Goal: Task Accomplishment & Management: Use online tool/utility

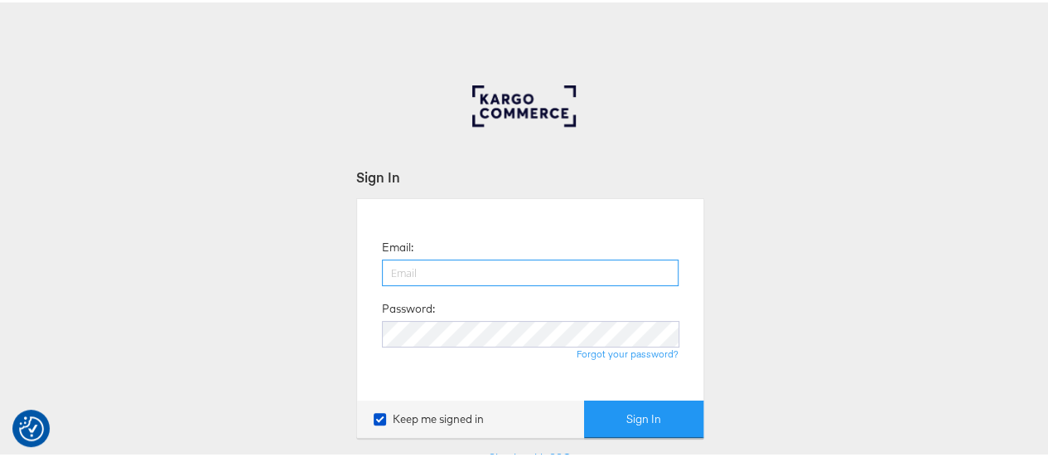
click at [428, 266] on input "email" at bounding box center [530, 270] width 297 height 27
type input "maddy.dickinson@jdplc.com"
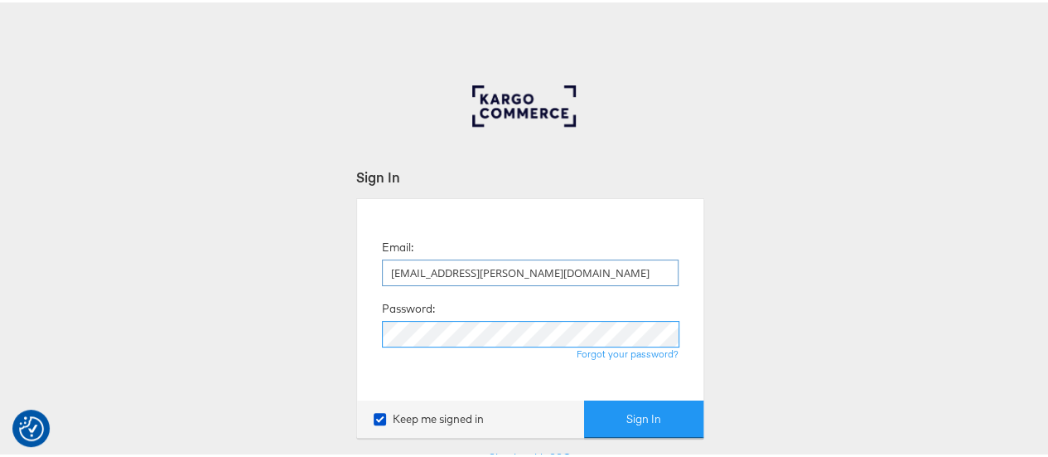
click at [584, 398] on button "Sign In" at bounding box center [643, 416] width 119 height 37
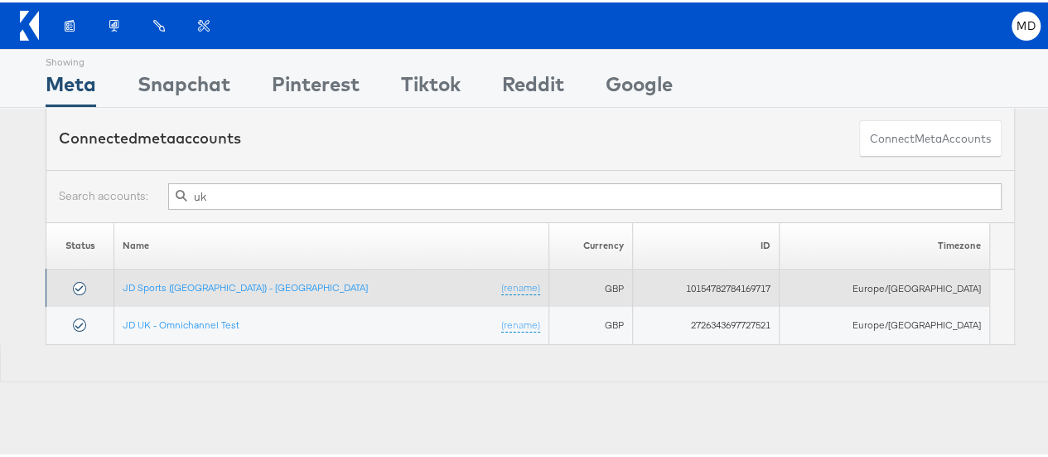
type input "uk"
click at [227, 279] on td "JD Sports ([GEOGRAPHIC_DATA]) - SA (rename)" at bounding box center [331, 285] width 435 height 37
click at [184, 284] on link "JD Sports ([GEOGRAPHIC_DATA]) - [GEOGRAPHIC_DATA]" at bounding box center [245, 284] width 245 height 12
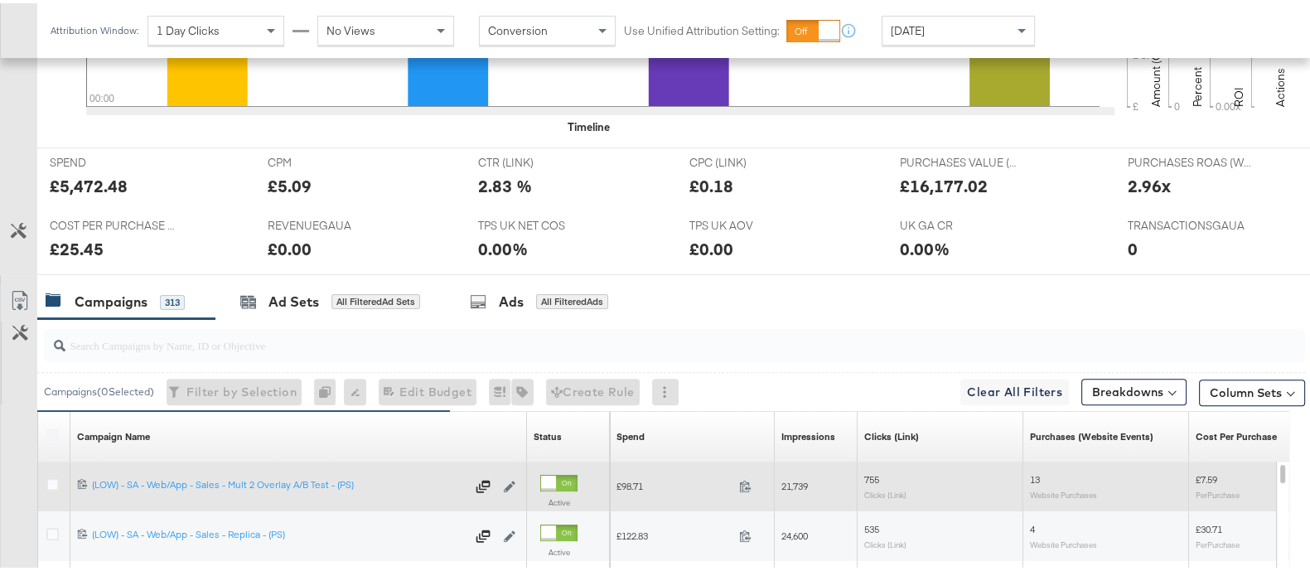
scroll to position [724, 0]
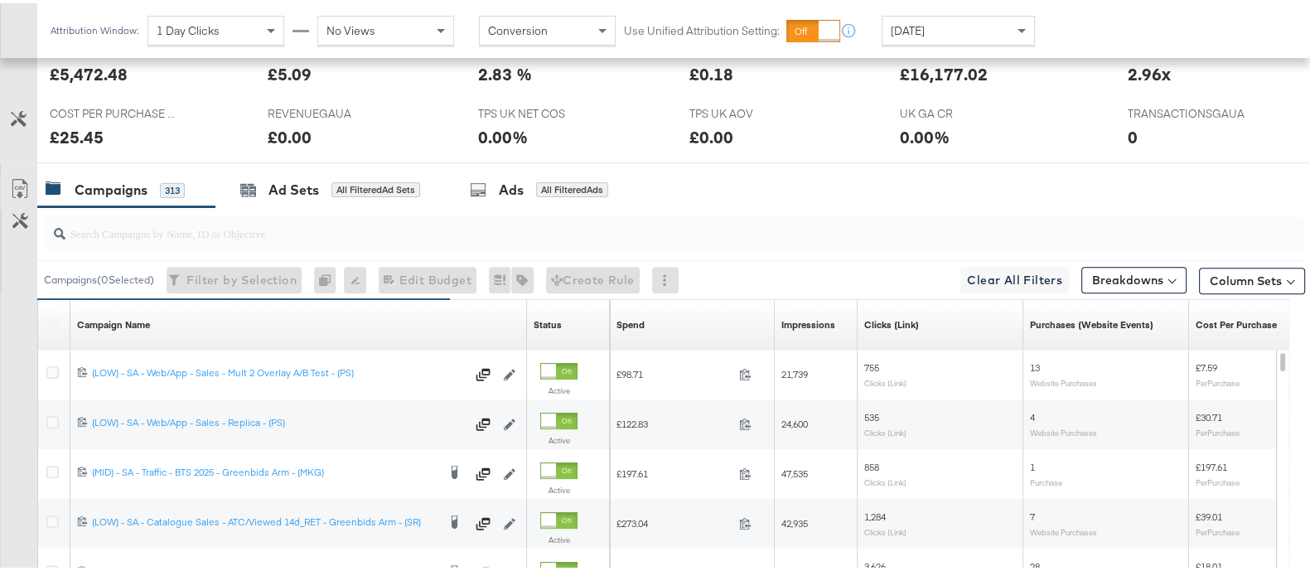
click at [197, 221] on input "search" at bounding box center [628, 223] width 1126 height 32
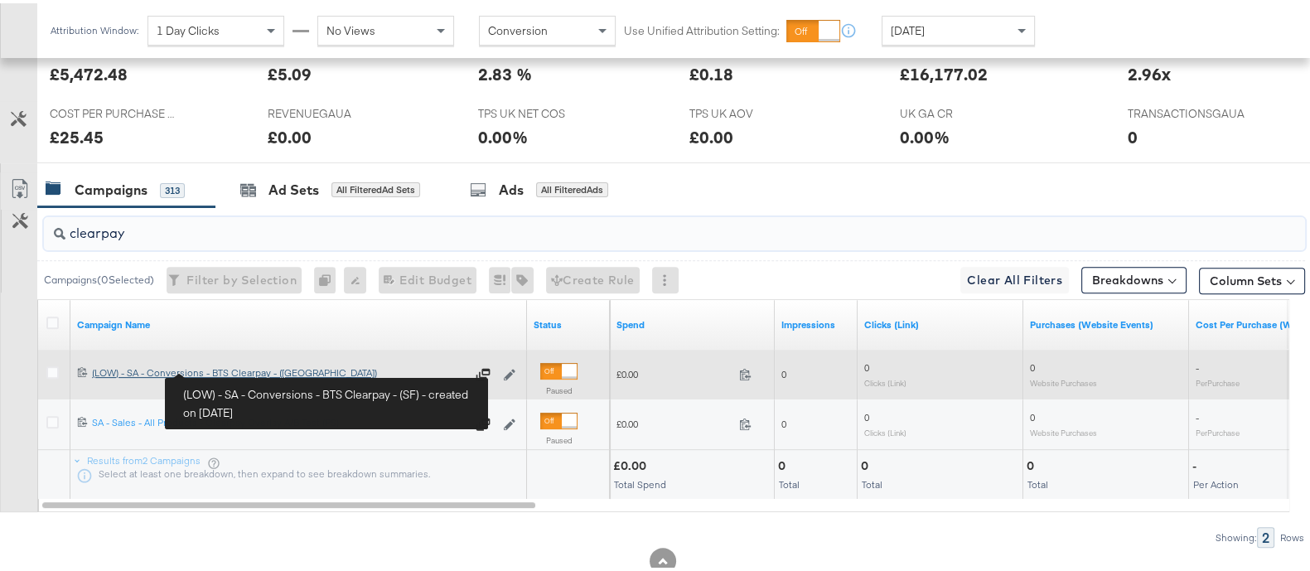
type input "clearpay"
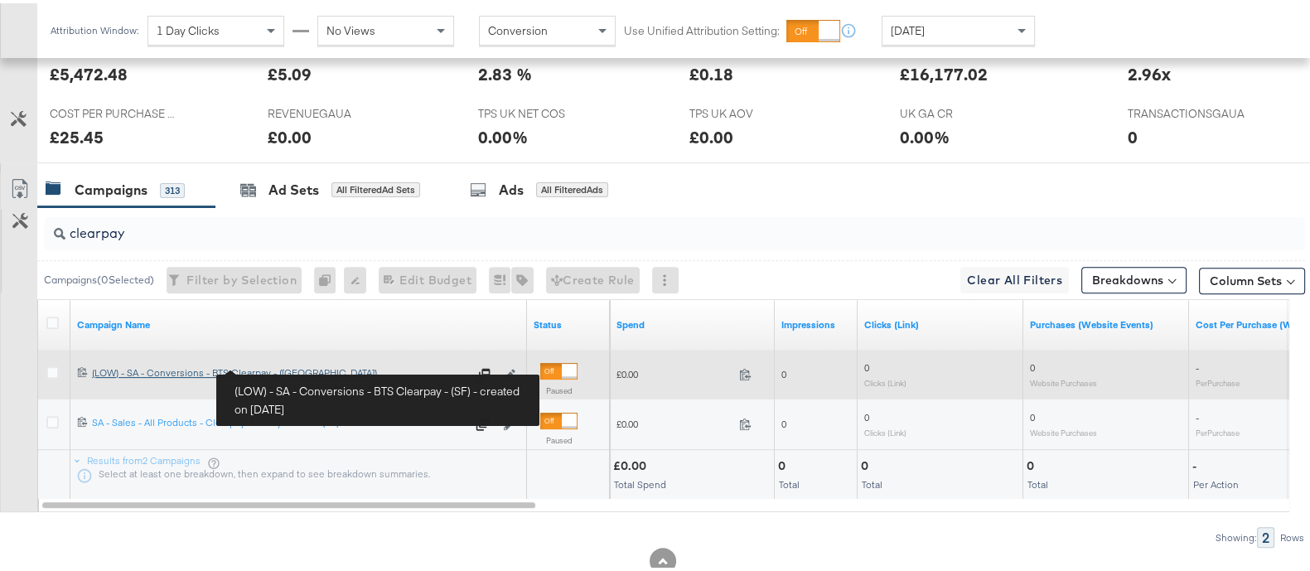
click at [227, 368] on div "(LOW) - SA - Conversions - BTS Clearpay - (SF) (LOW) - SA - Conversions - BTS C…" at bounding box center [279, 369] width 374 height 13
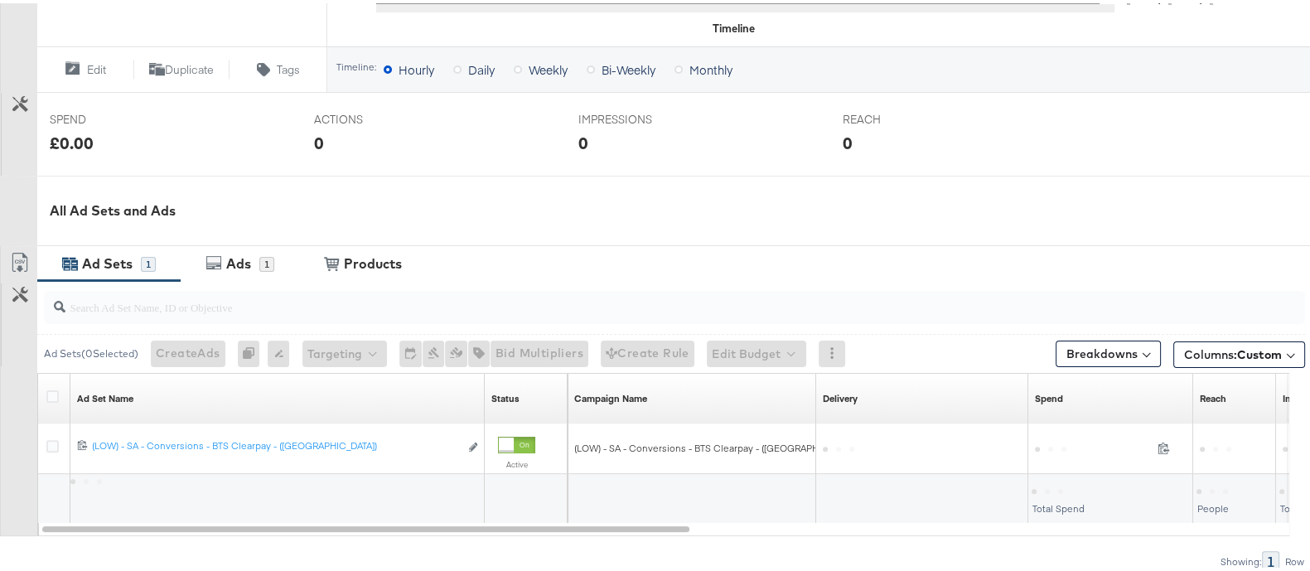
scroll to position [680, 0]
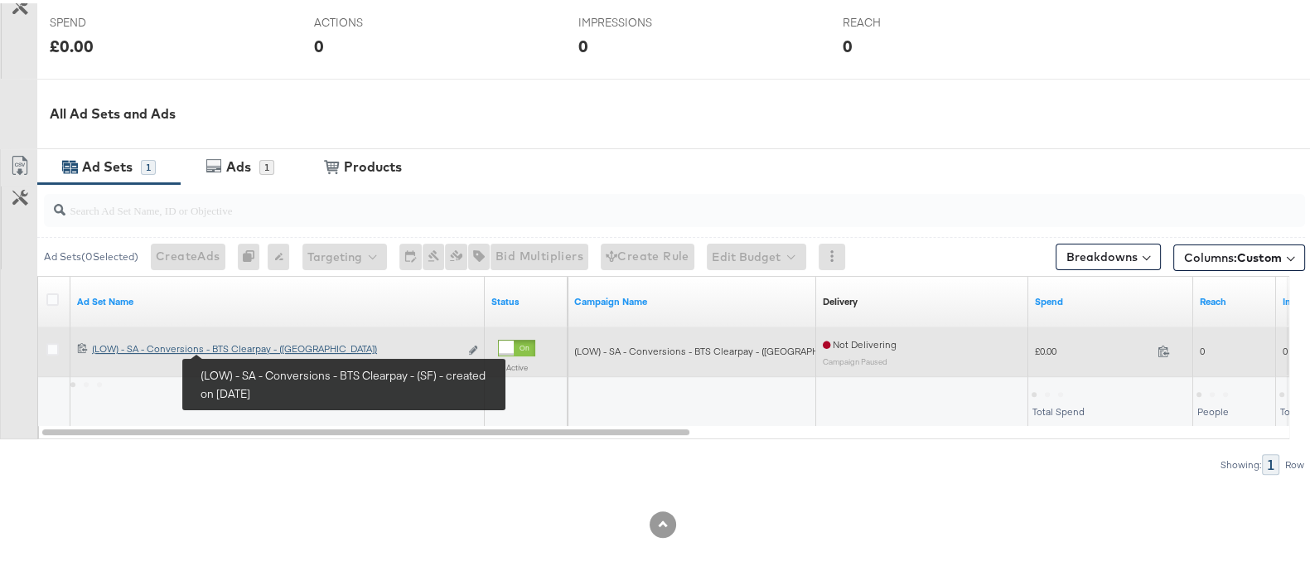
click at [244, 345] on div "(LOW) - SA - Conversions - BTS Clearpay - (SF) (LOW) - SA - Conversions - BTS C…" at bounding box center [275, 345] width 367 height 13
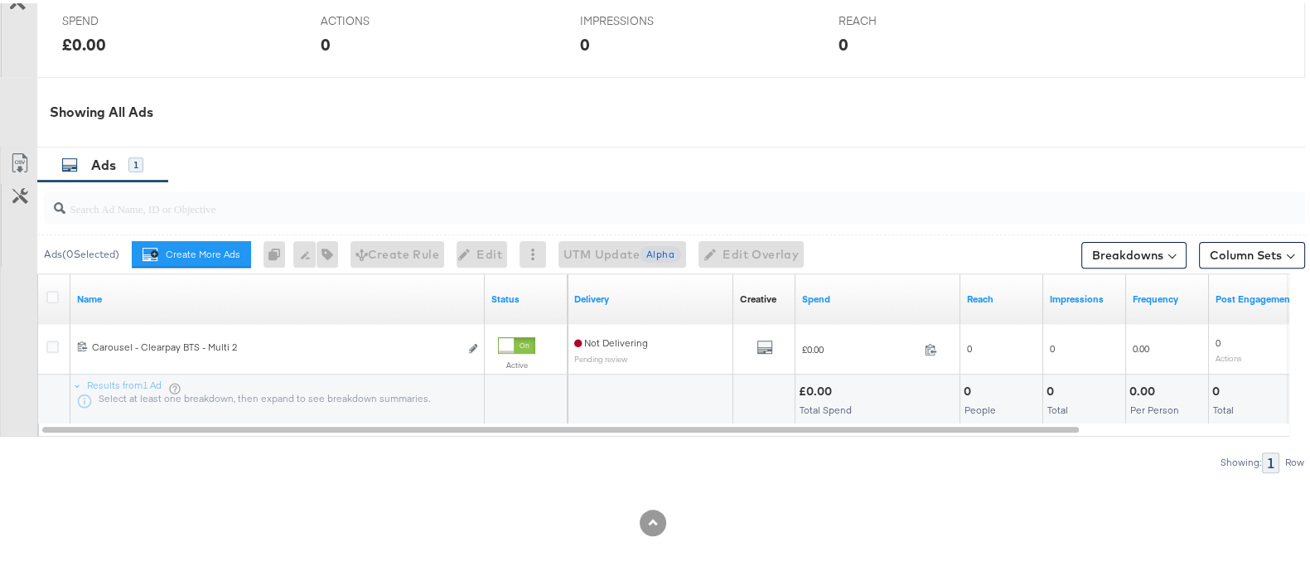
scroll to position [727, 0]
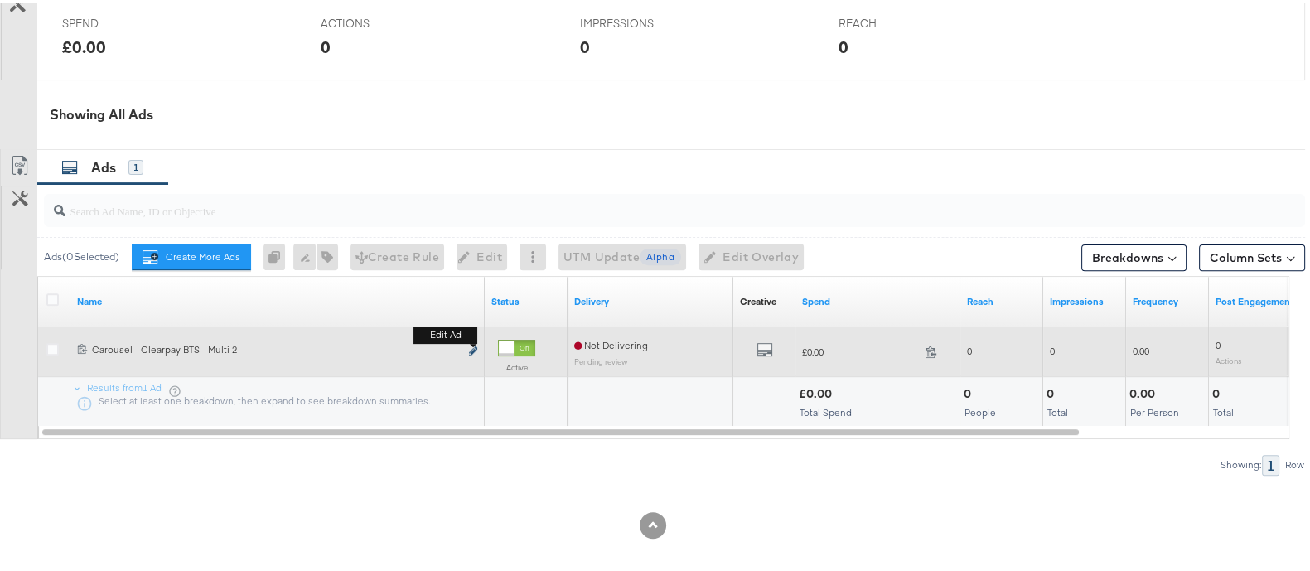
click at [477, 346] on icon "link" at bounding box center [473, 347] width 8 height 9
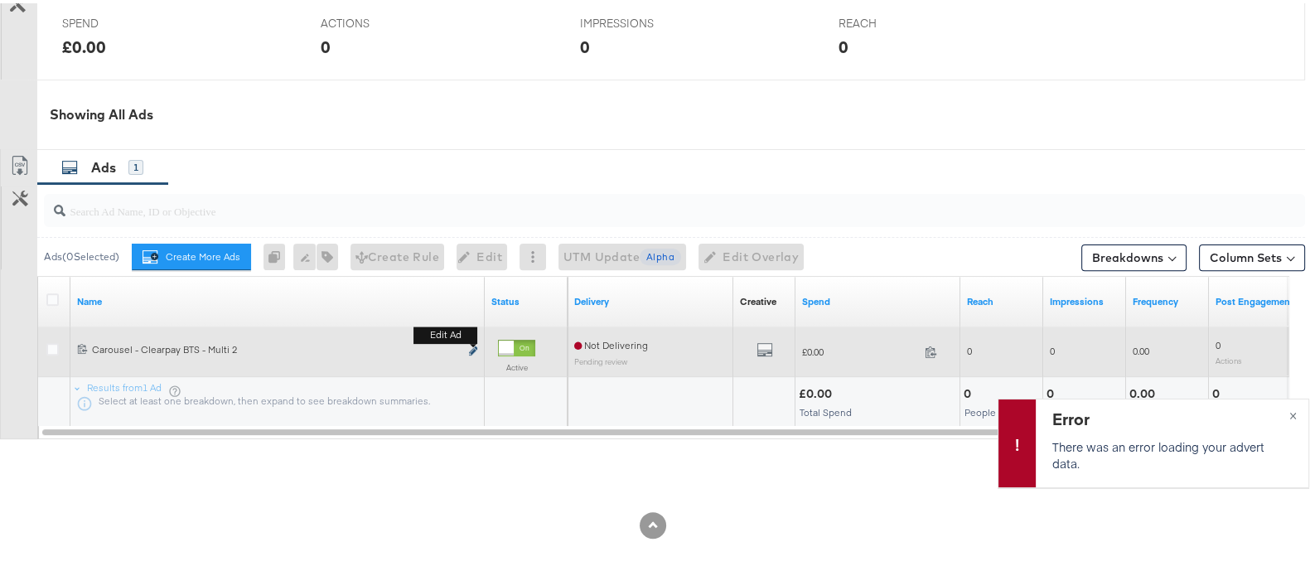
click at [471, 347] on icon "link" at bounding box center [473, 347] width 8 height 9
click at [473, 347] on icon "link" at bounding box center [473, 347] width 8 height 9
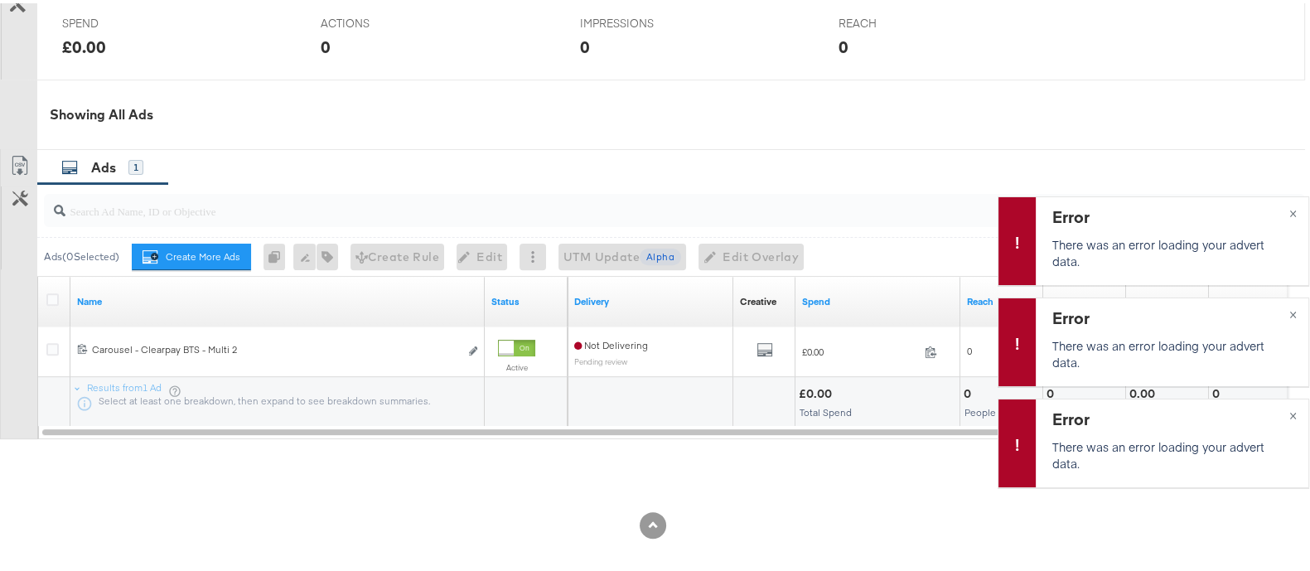
click at [762, 155] on div "Ads 1" at bounding box center [671, 165] width 1268 height 36
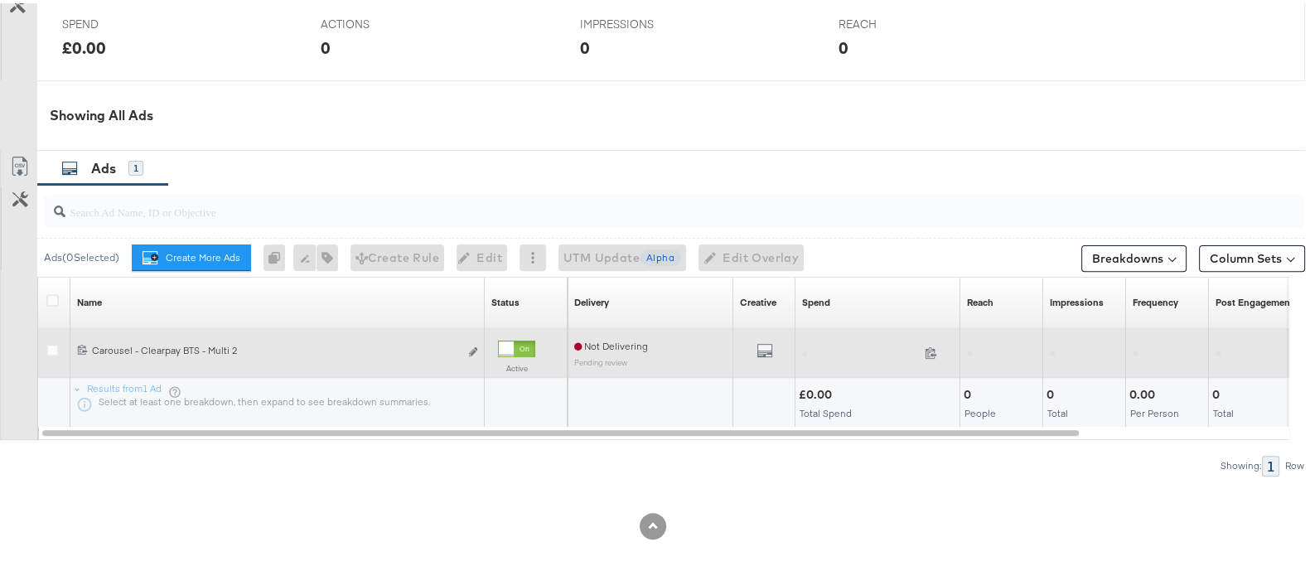
scroll to position [727, 0]
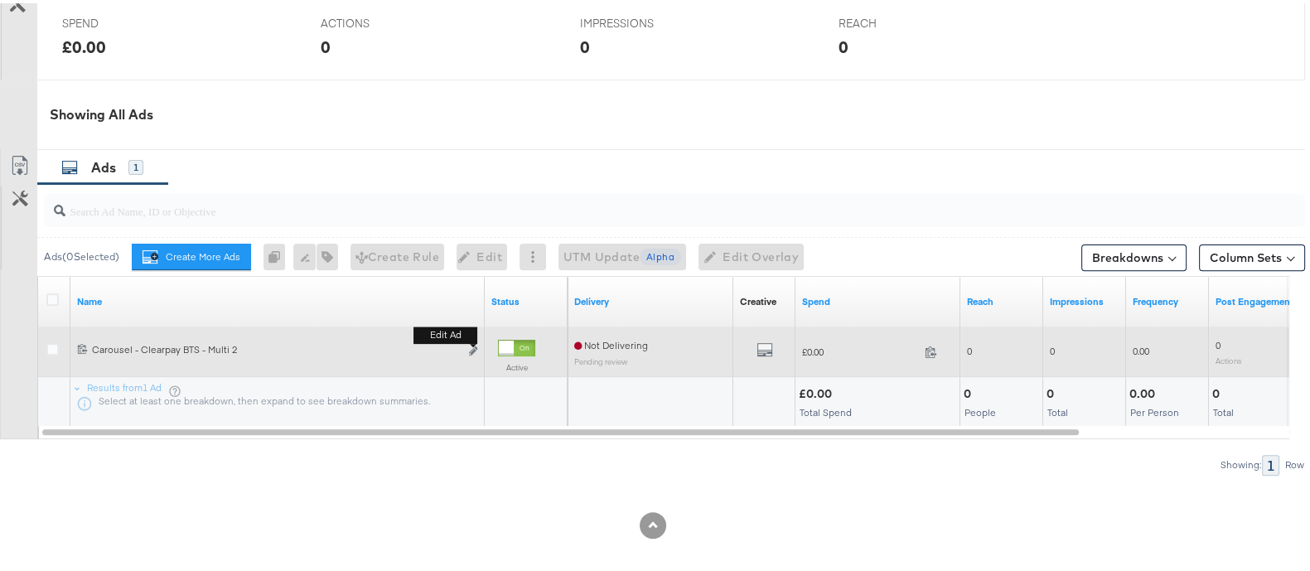
click at [472, 341] on button "Edit ad" at bounding box center [473, 348] width 10 height 17
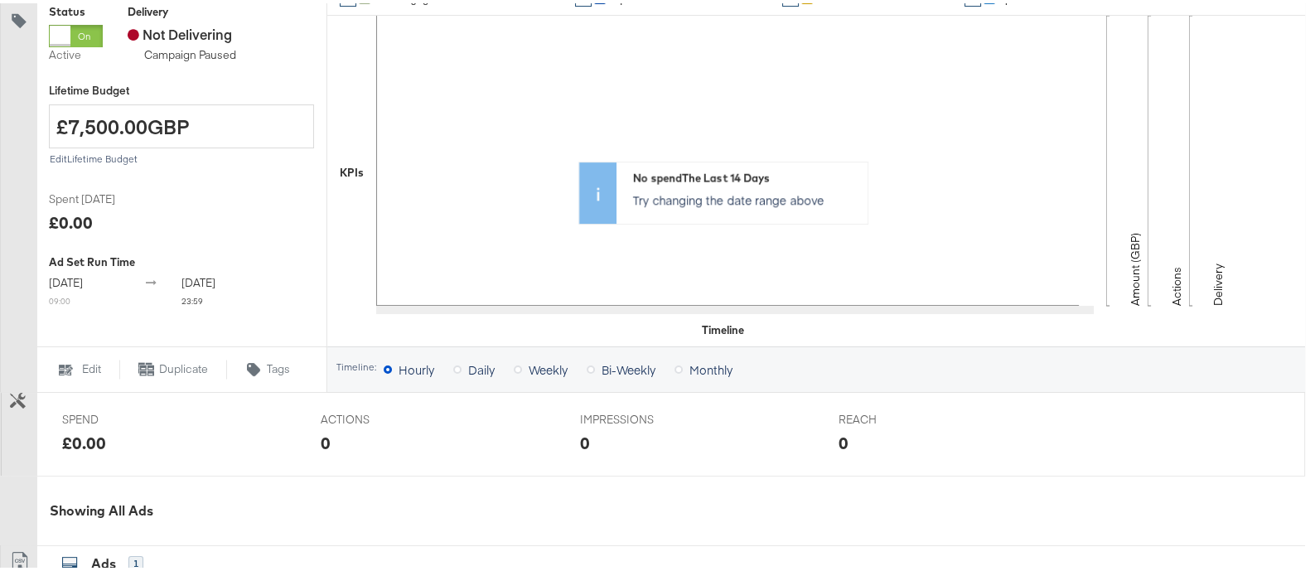
scroll to position [724, 0]
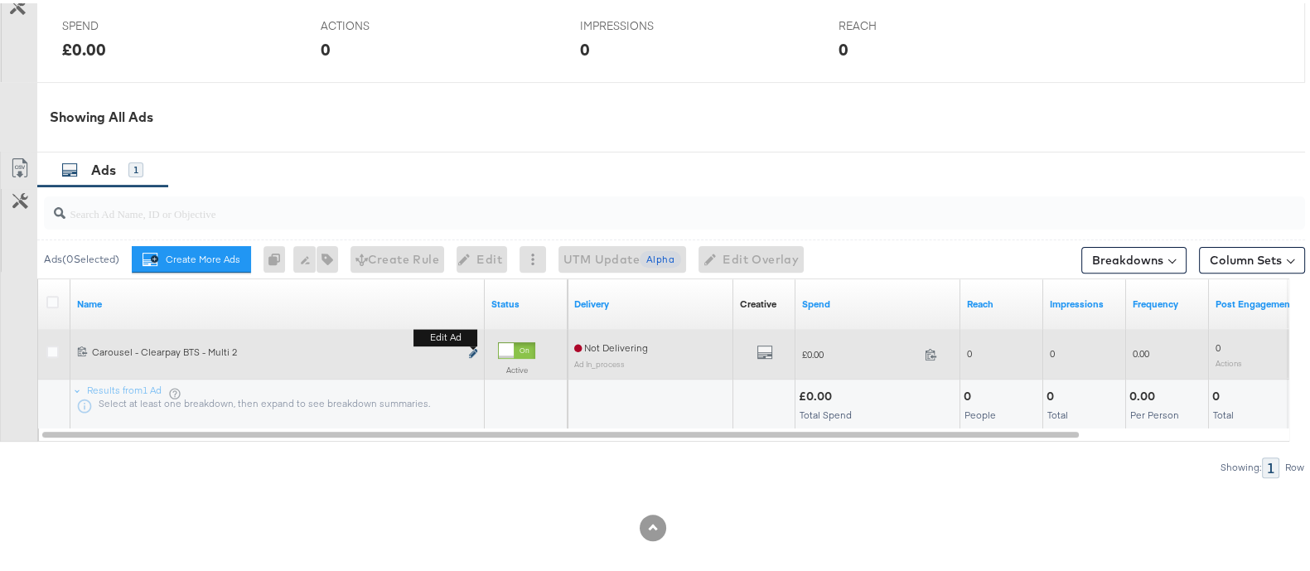
click at [477, 350] on icon "link" at bounding box center [473, 350] width 8 height 9
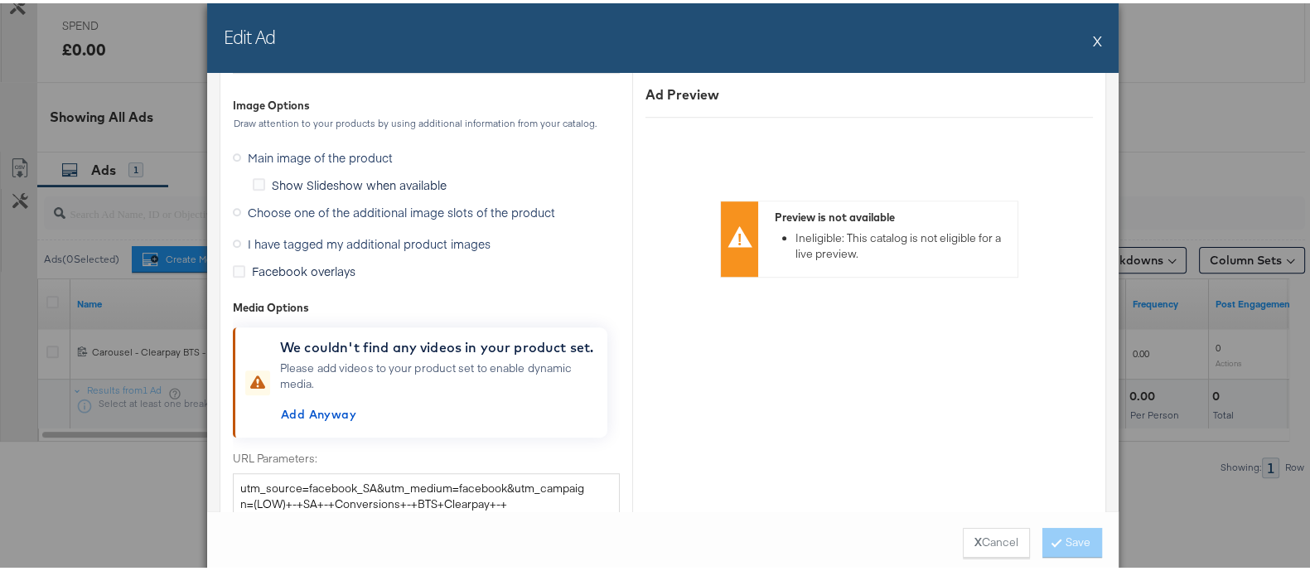
click at [370, 242] on span "I have tagged my additional product images" at bounding box center [369, 240] width 243 height 17
click at [0, 0] on input "I have tagged my additional product images" at bounding box center [0, 0] width 0 height 0
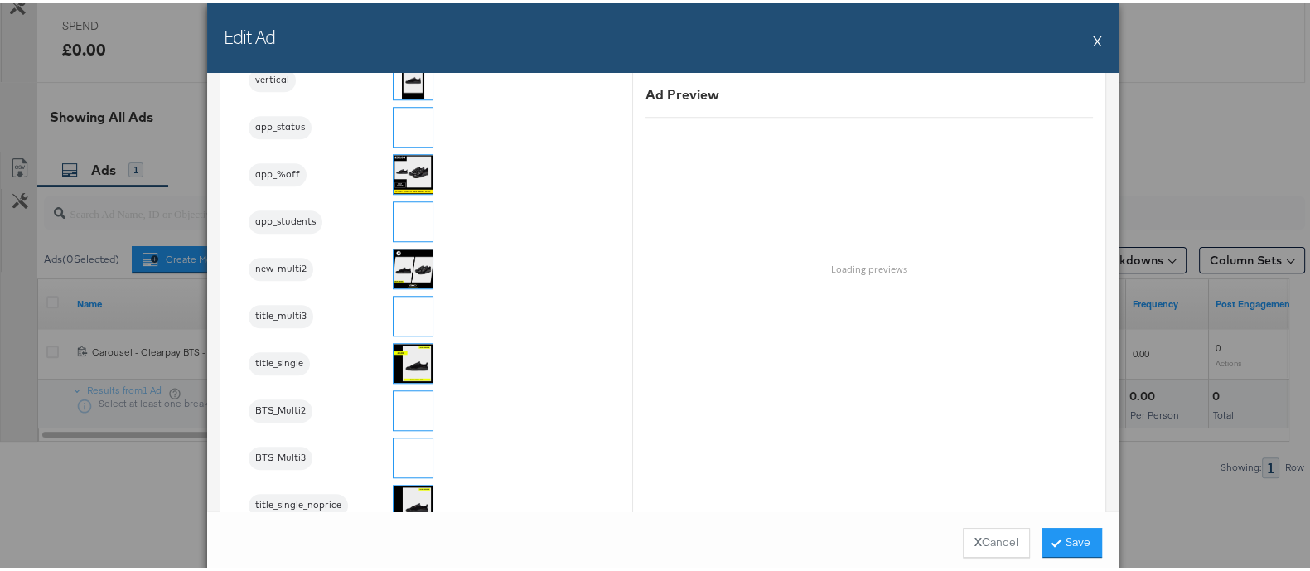
scroll to position [1939, 0]
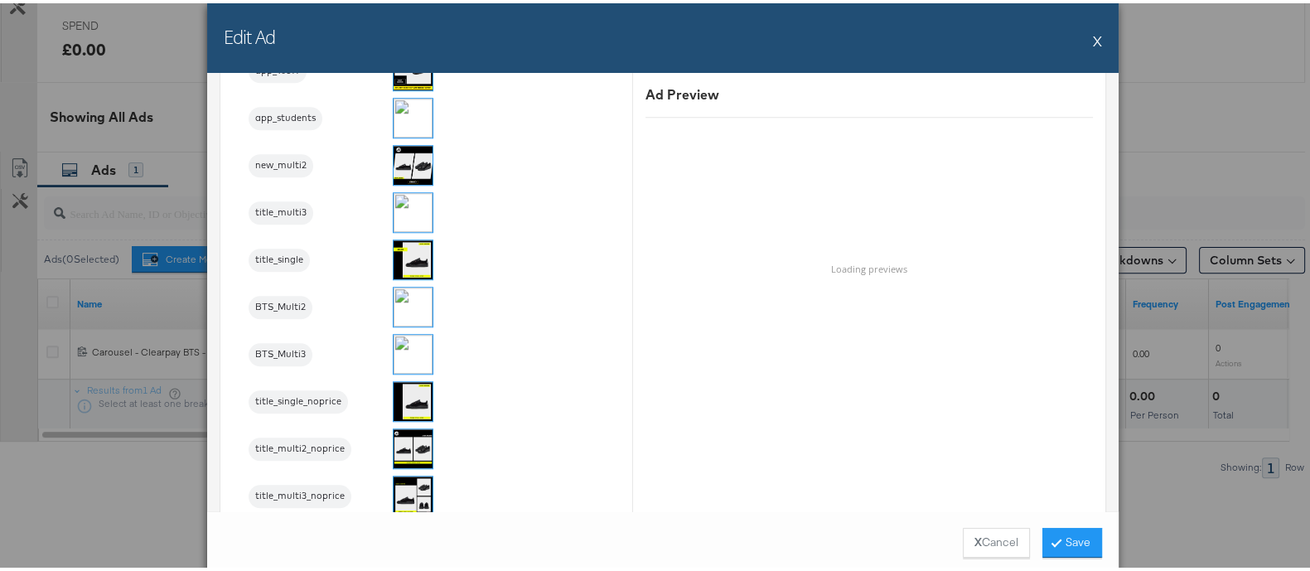
click at [410, 299] on img at bounding box center [413, 303] width 39 height 39
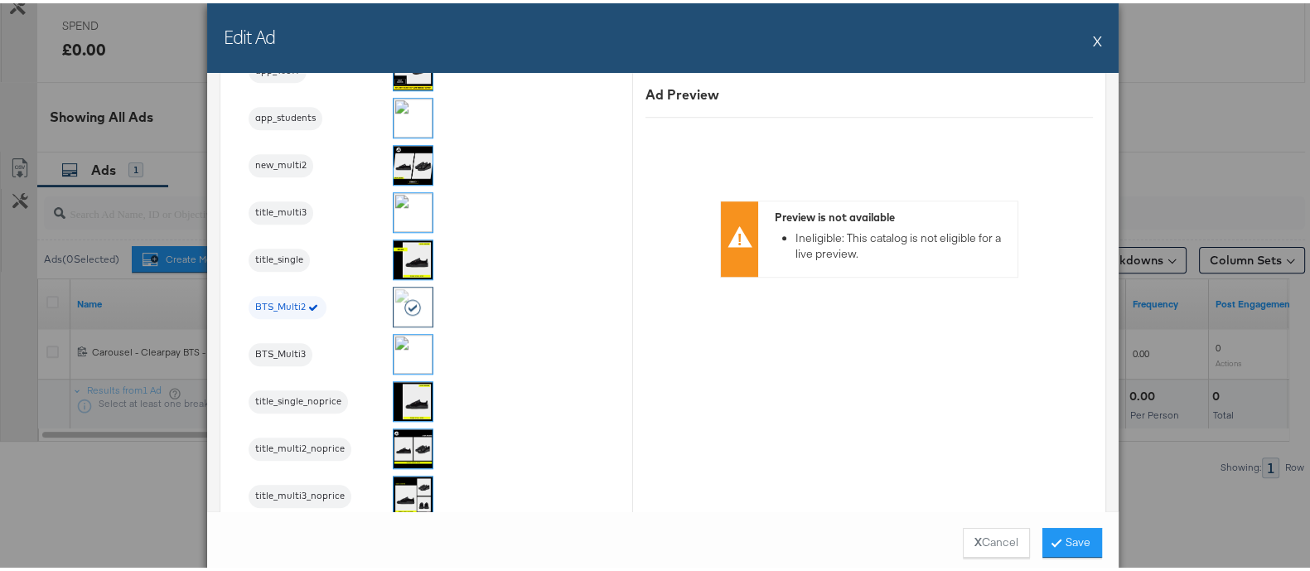
scroll to position [2043, 0]
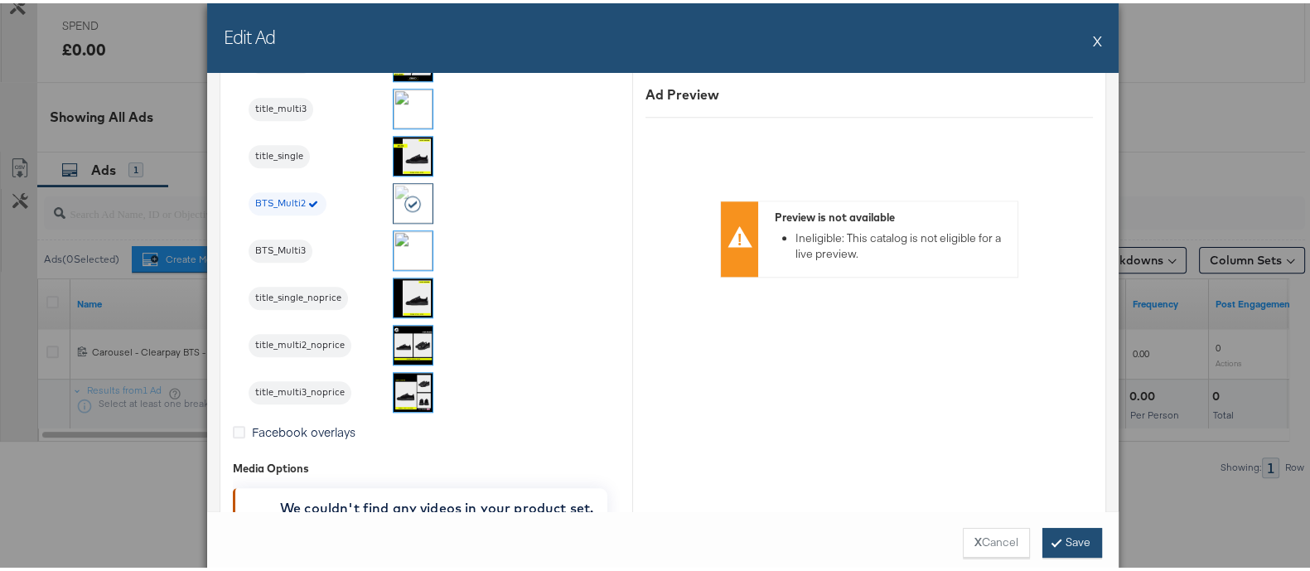
click at [1060, 541] on button "Save" at bounding box center [1073, 540] width 60 height 30
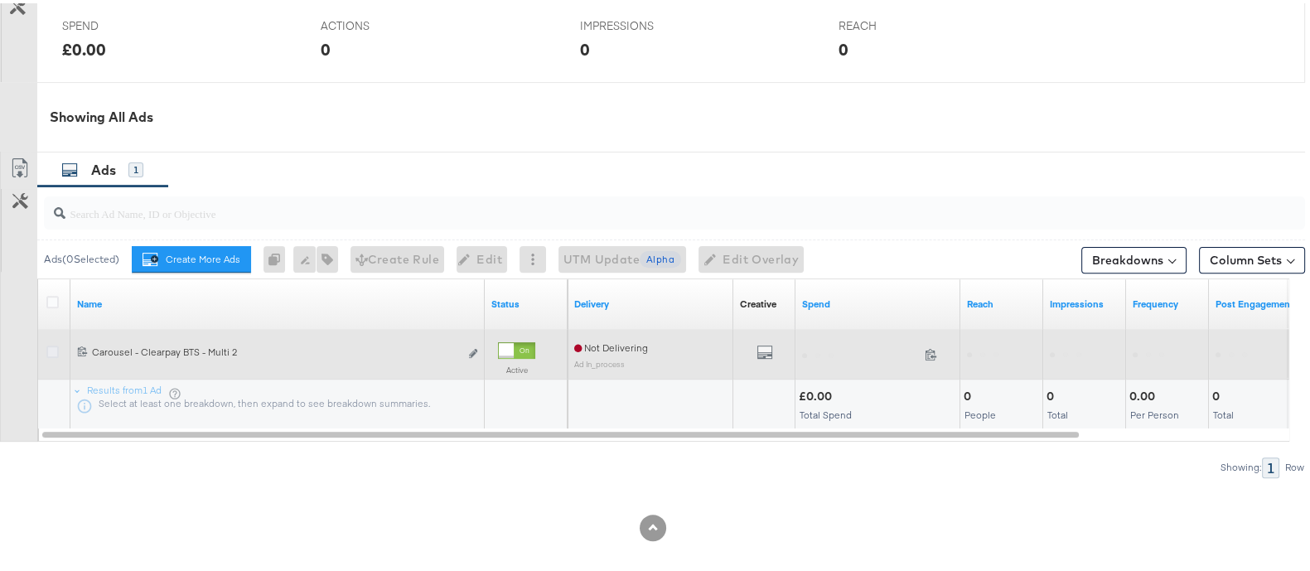
click at [51, 347] on icon at bounding box center [52, 348] width 12 height 12
click at [0, 0] on input "checkbox" at bounding box center [0, 0] width 0 height 0
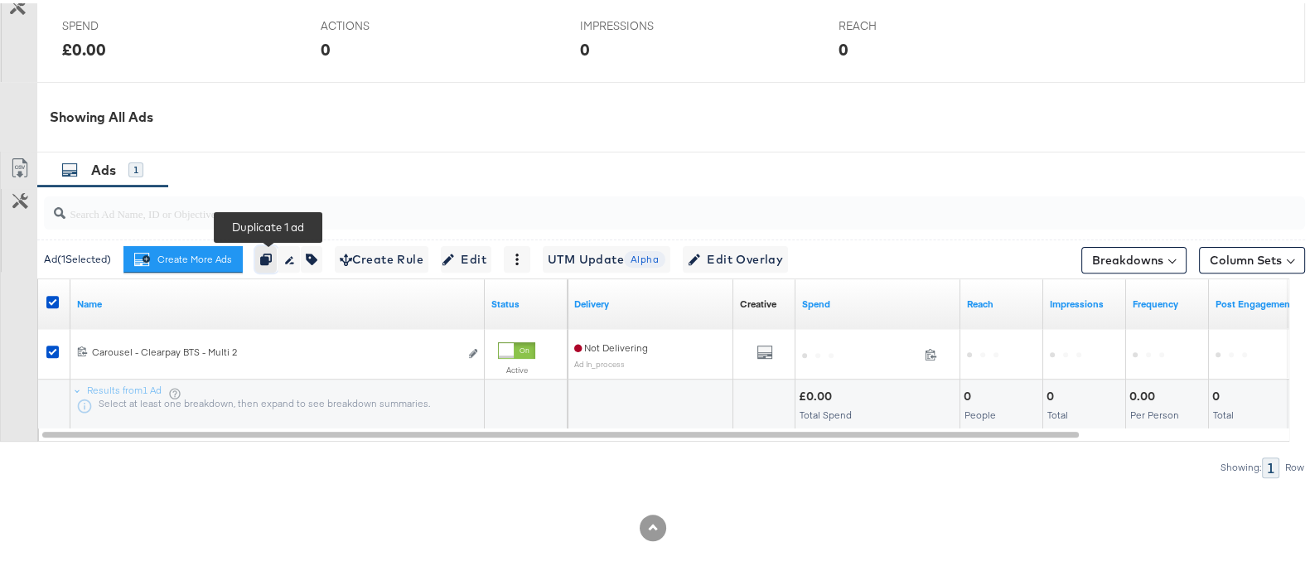
click at [262, 255] on icon "button" at bounding box center [266, 256] width 12 height 12
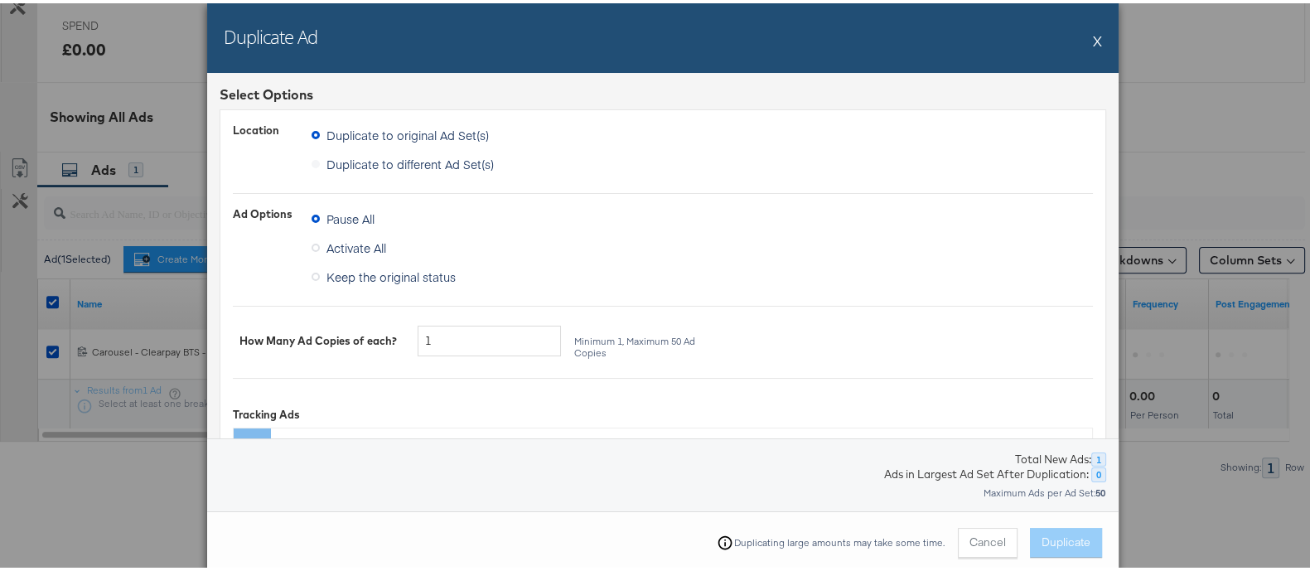
click at [411, 275] on span "Keep the original status" at bounding box center [391, 273] width 129 height 17
click at [0, 0] on input "Keep the original status" at bounding box center [0, 0] width 0 height 0
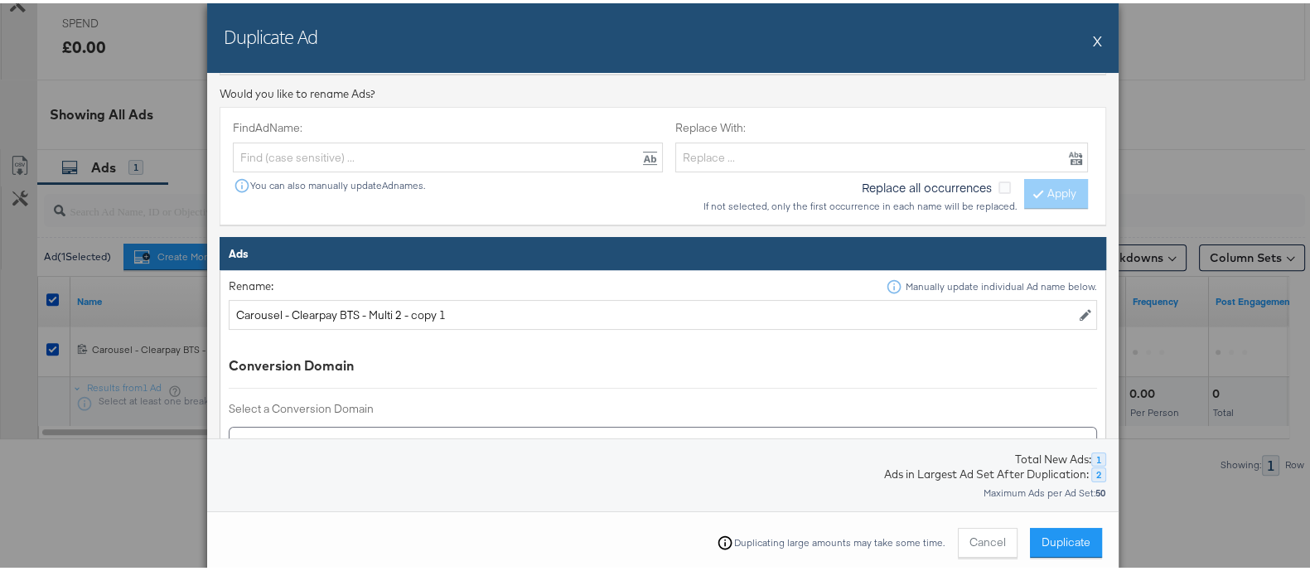
scroll to position [547, 0]
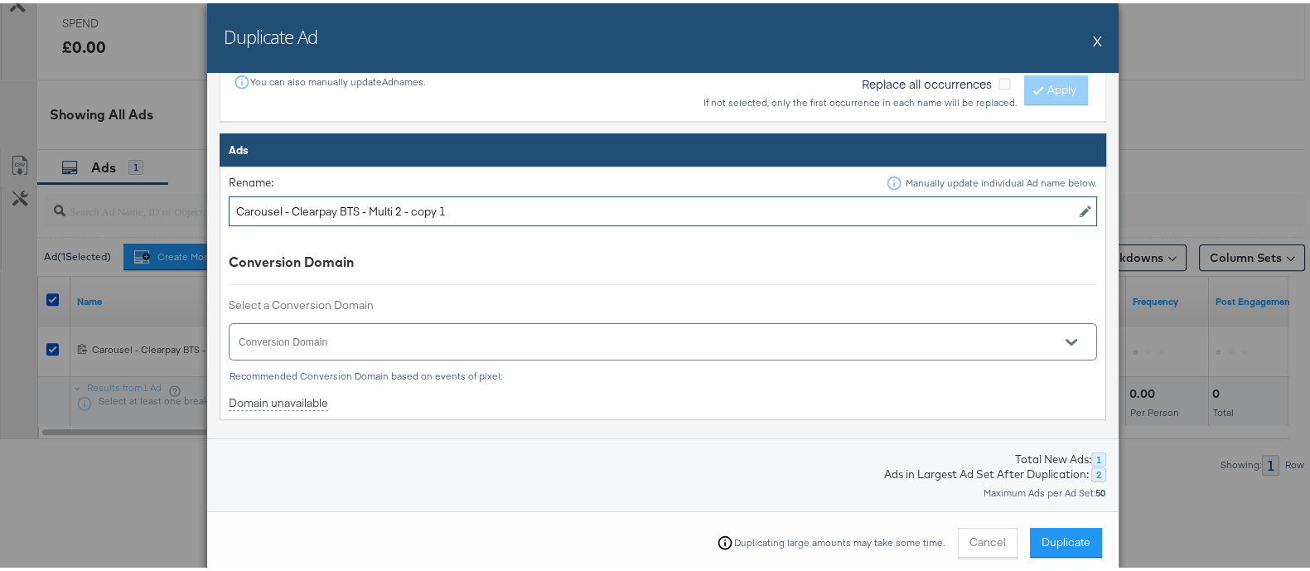
drag, startPoint x: 390, startPoint y: 209, endPoint x: 642, endPoint y: 204, distance: 252.8
click at [642, 204] on input "Carousel - Clearpay BTS - Multi 2 - copy 1" at bounding box center [663, 208] width 869 height 31
type input "Carousel - Clearpay BTS - Multi 3"
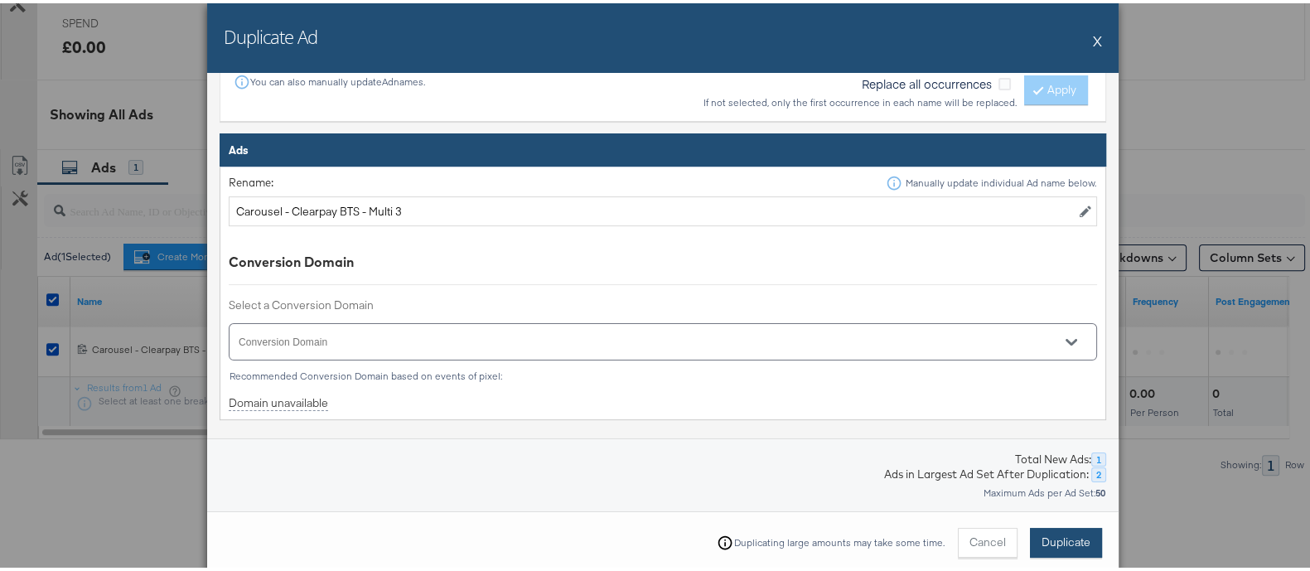
click at [1086, 544] on button "Duplicate" at bounding box center [1066, 540] width 72 height 30
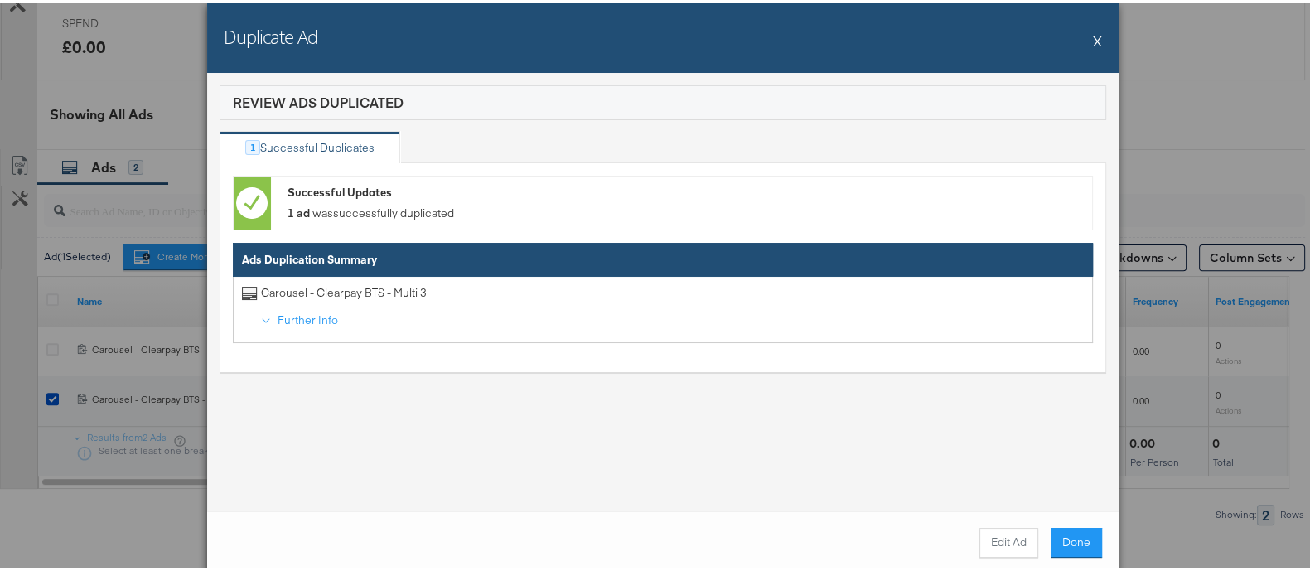
click at [1086, 544] on button "Done" at bounding box center [1076, 540] width 51 height 30
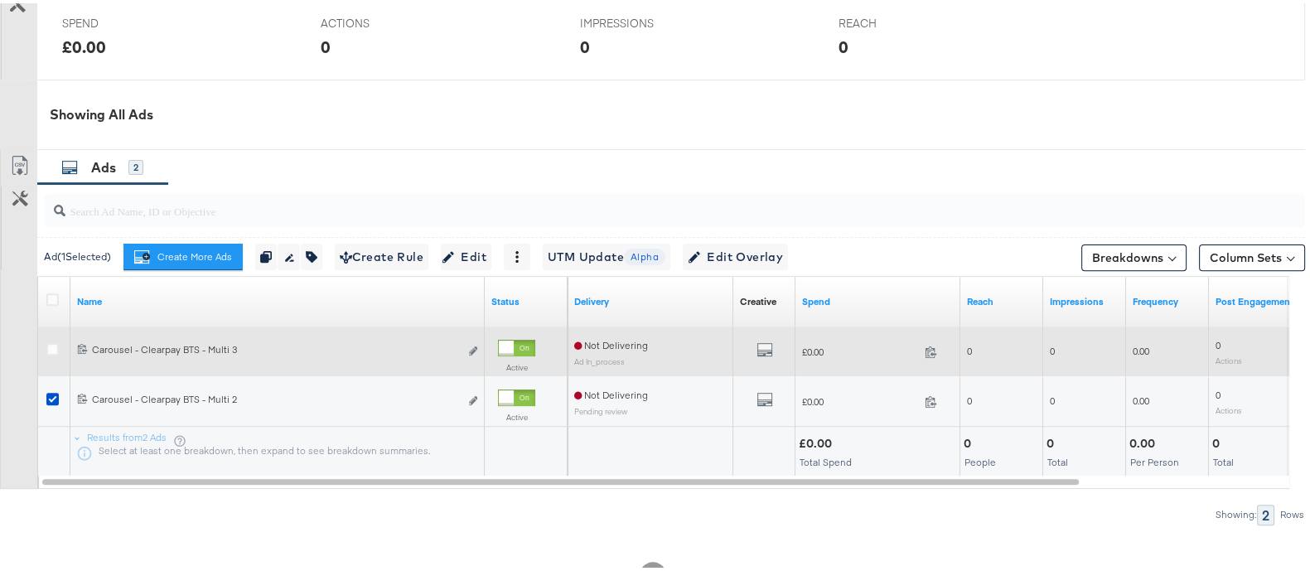
click at [466, 348] on div "Edit ad" at bounding box center [468, 348] width 19 height 17
click at [476, 350] on icon "link" at bounding box center [473, 347] width 8 height 9
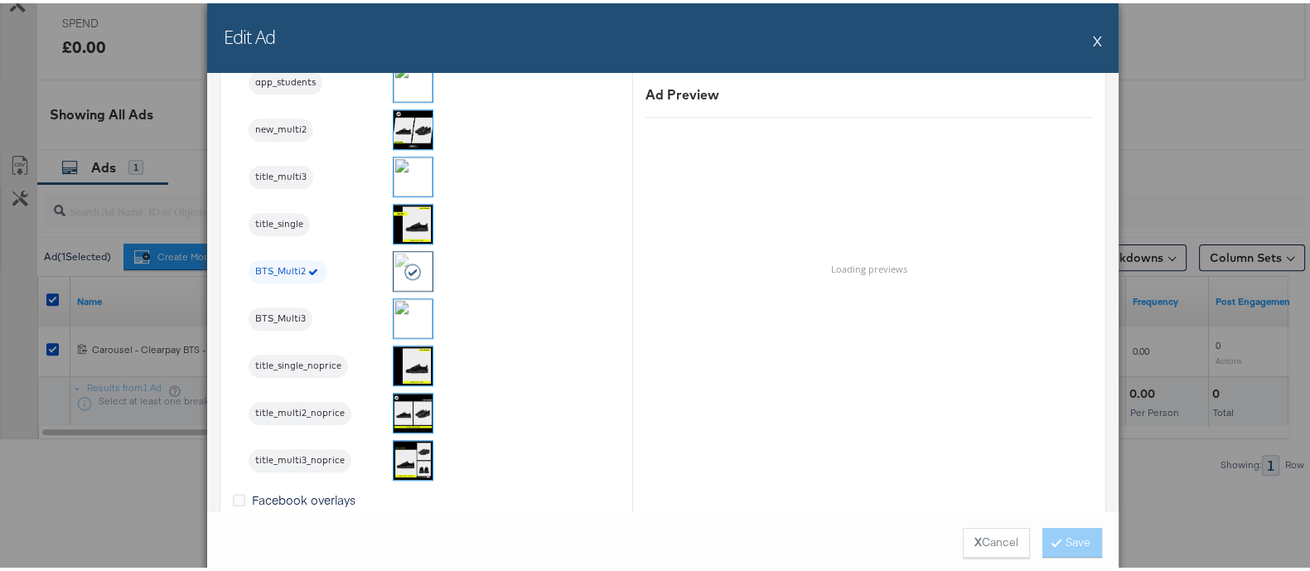
scroll to position [1968, 0]
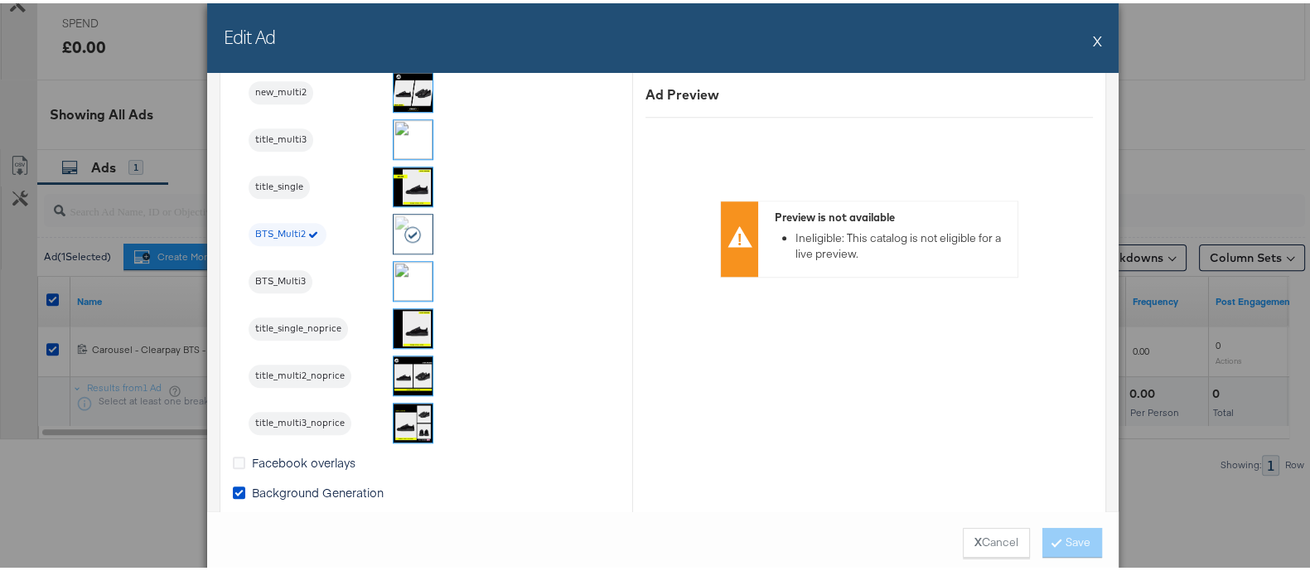
click at [398, 279] on img at bounding box center [413, 278] width 39 height 39
click at [1075, 548] on button "Save" at bounding box center [1073, 540] width 60 height 30
